Goal: Transaction & Acquisition: Purchase product/service

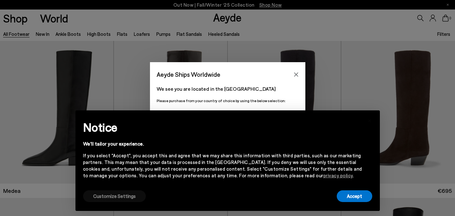
click at [120, 194] on button "Customize Settings" at bounding box center [114, 196] width 63 height 12
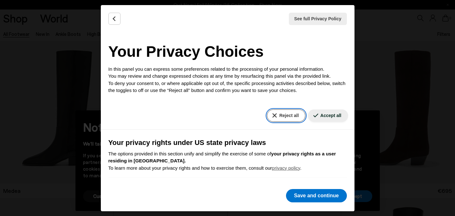
click at [286, 113] on button "Reject all" at bounding box center [286, 115] width 38 height 12
click at [297, 116] on button "Reject all" at bounding box center [286, 115] width 38 height 12
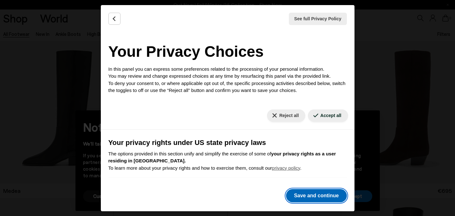
click at [327, 202] on button "Save and continue" at bounding box center [316, 195] width 61 height 13
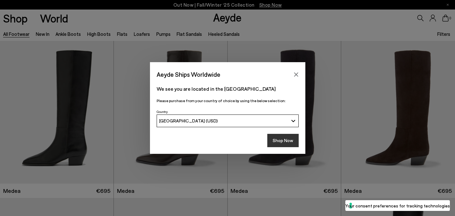
click at [280, 141] on button "Shop Now" at bounding box center [282, 140] width 31 height 13
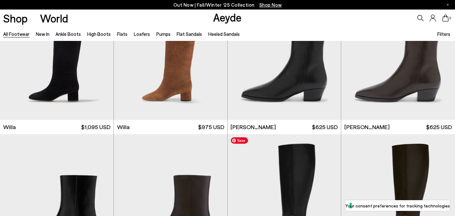
scroll to position [505, 0]
